Goal: Information Seeking & Learning: Find specific fact

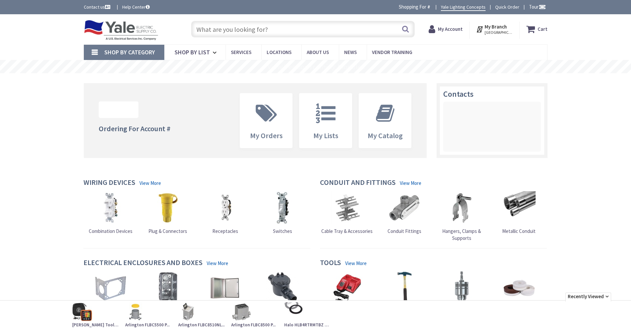
click at [218, 28] on input "text" at bounding box center [303, 29] width 224 height 17
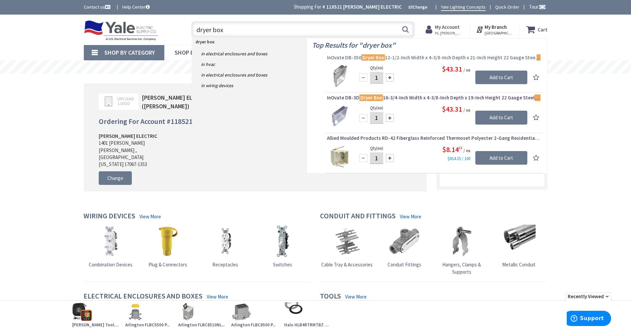
type input "dryer box"
click at [406, 59] on span "InOvate DB-350 Dryer Box 12-1/2-Inch Width x 4-3/8-Inch Depth x 21-Inch Height …" at bounding box center [434, 57] width 214 height 7
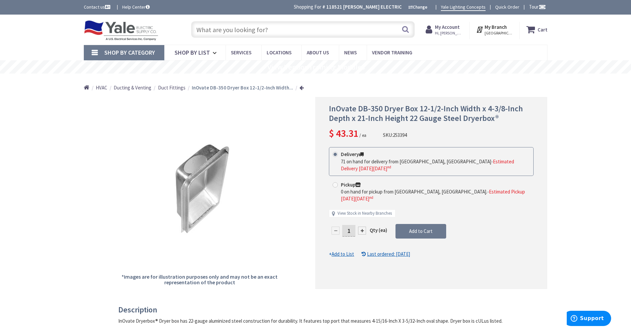
click at [222, 31] on input "text" at bounding box center [303, 29] width 224 height 17
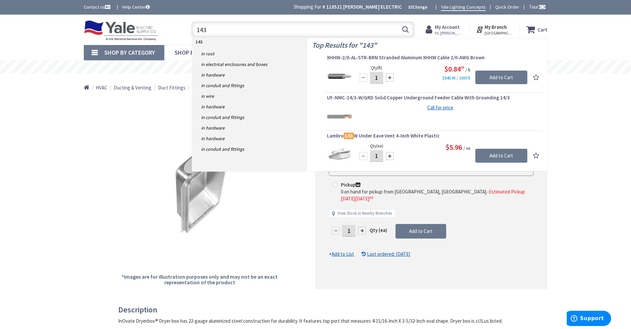
type input "143"
